Goal: Task Accomplishment & Management: Use online tool/utility

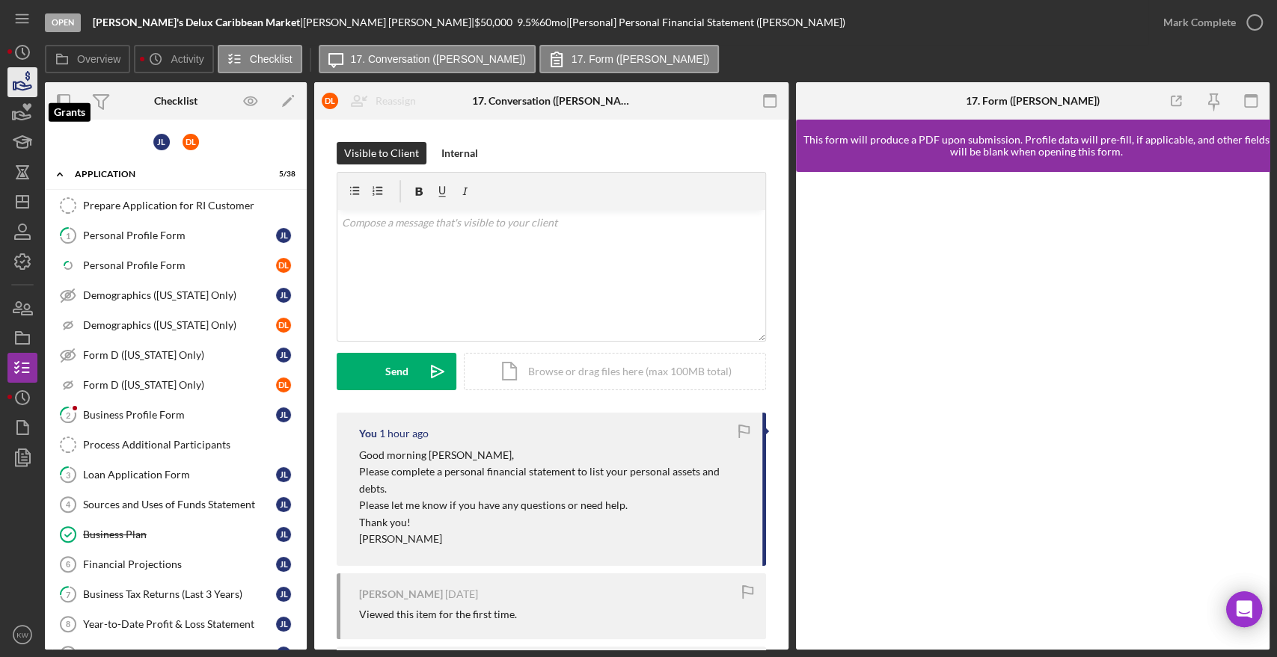
scroll to position [622, 0]
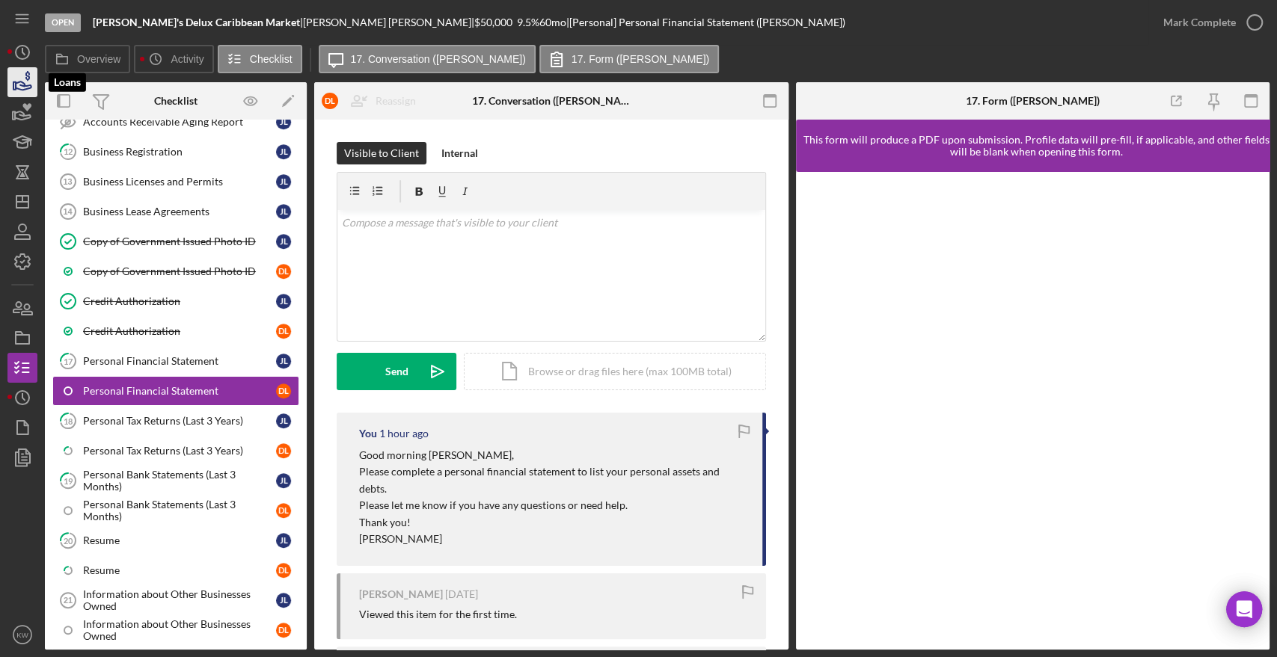
click at [24, 83] on icon "button" at bounding box center [24, 86] width 16 height 8
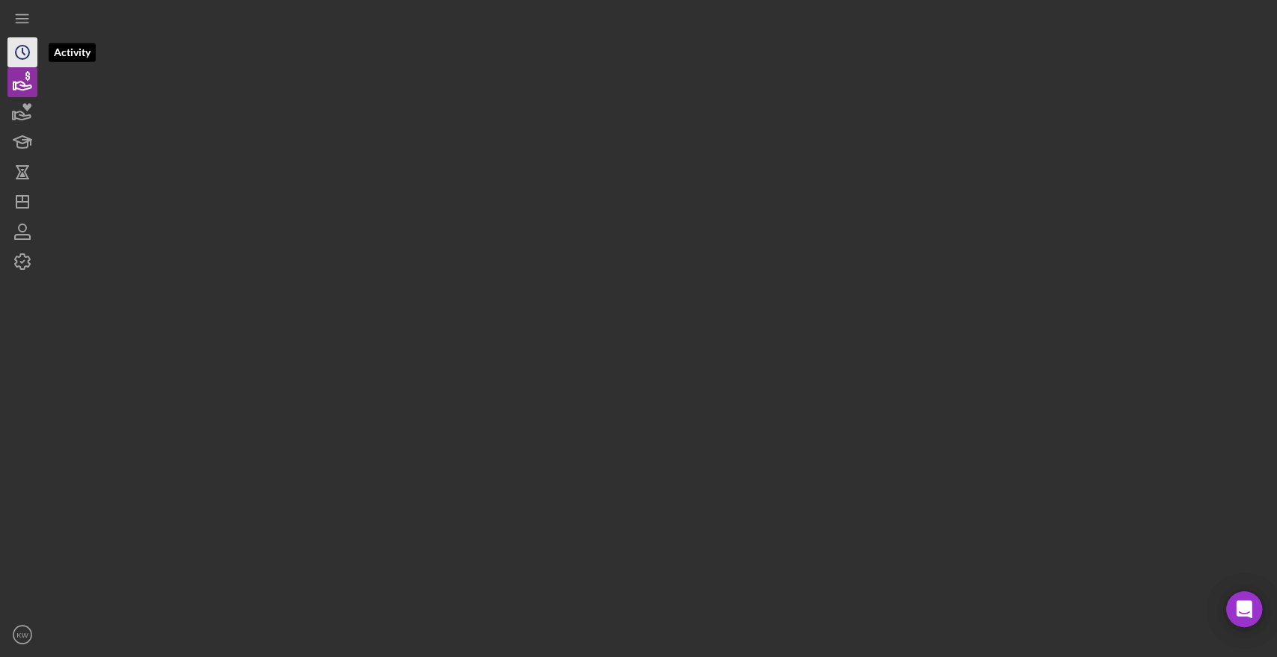
click at [19, 51] on icon "Icon/History" at bounding box center [22, 52] width 37 height 37
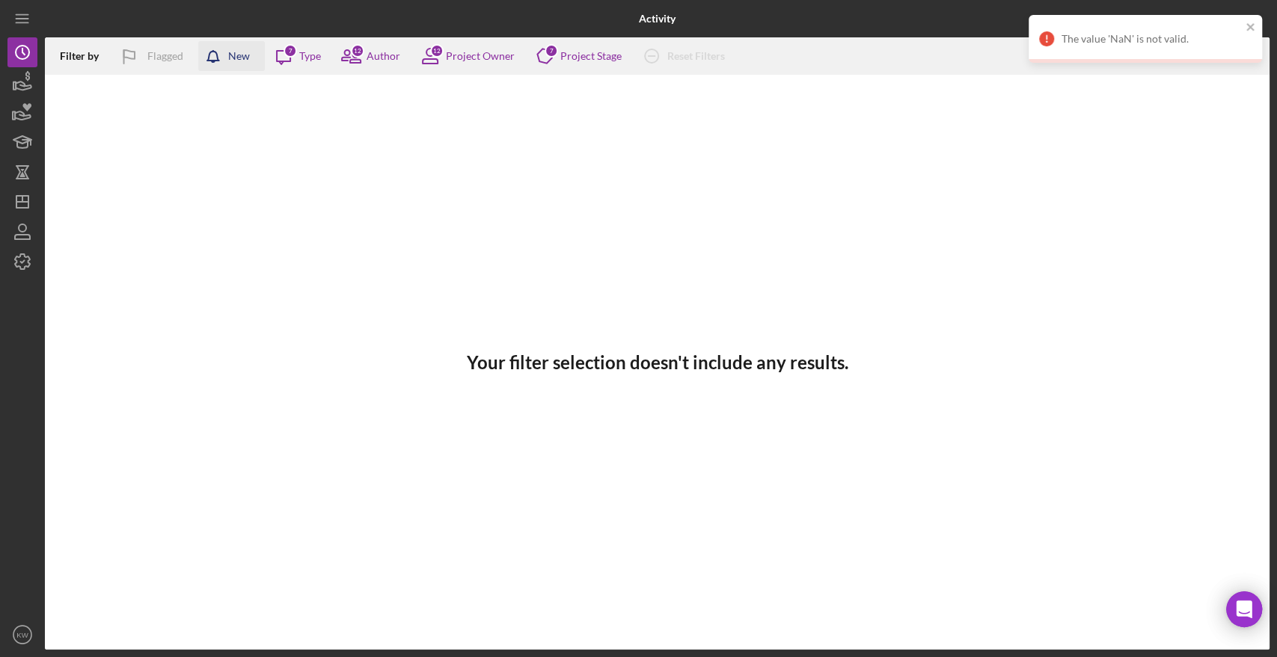
click at [255, 59] on button "New" at bounding box center [231, 56] width 67 height 30
